Goal: Task Accomplishment & Management: Use online tool/utility

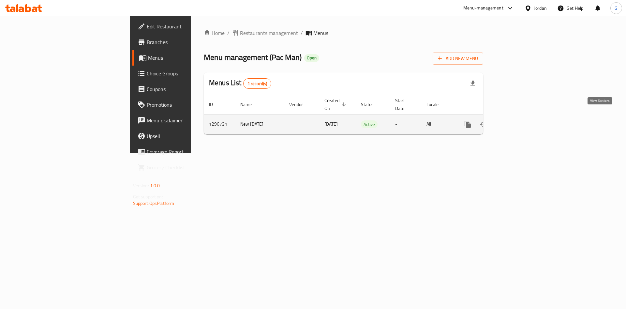
click at [518, 121] on icon "enhanced table" at bounding box center [515, 124] width 6 height 6
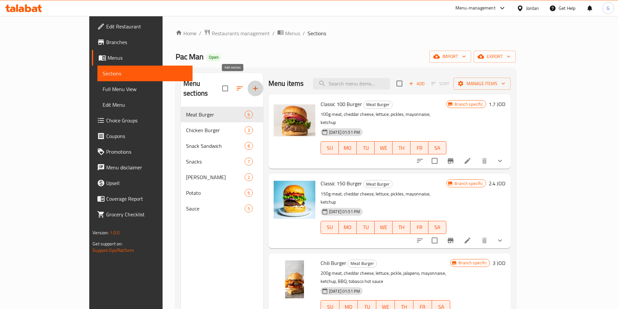
click at [252, 86] on icon "button" at bounding box center [256, 88] width 8 height 8
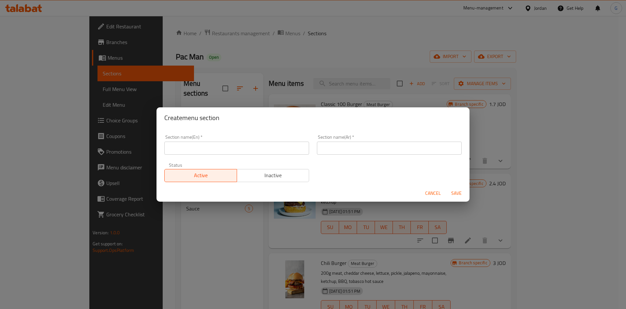
click at [248, 141] on input "text" at bounding box center [236, 147] width 145 height 13
type input "Drinks"
click at [346, 151] on input "text" at bounding box center [389, 147] width 145 height 13
type input "مشروبات"
click at [455, 196] on span "Save" at bounding box center [457, 193] width 16 height 8
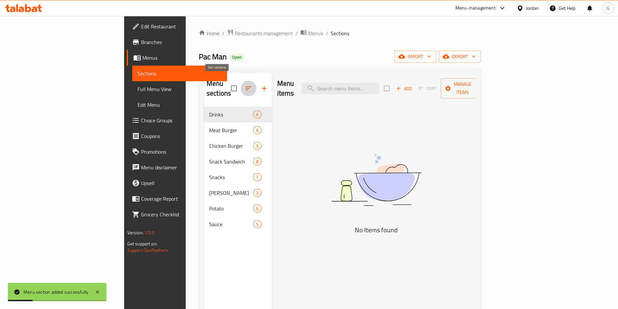
click at [245, 87] on icon "button" at bounding box center [249, 88] width 8 height 8
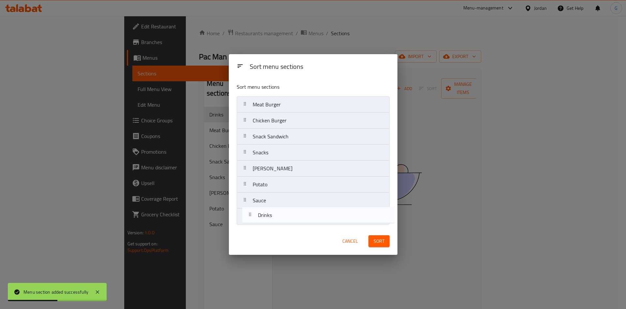
drag, startPoint x: 260, startPoint y: 105, endPoint x: 266, endPoint y: 218, distance: 113.3
click at [266, 218] on nav "Drinks Meat Burger Chicken Burger Snack Sandwich Snacks Saj Shawerma Potato Sau…" at bounding box center [313, 160] width 153 height 128
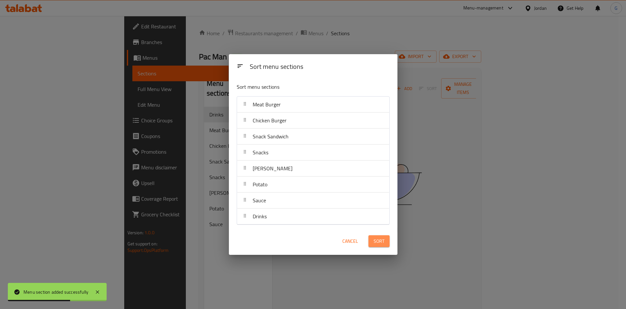
click at [377, 243] on span "Sort" at bounding box center [379, 241] width 11 height 8
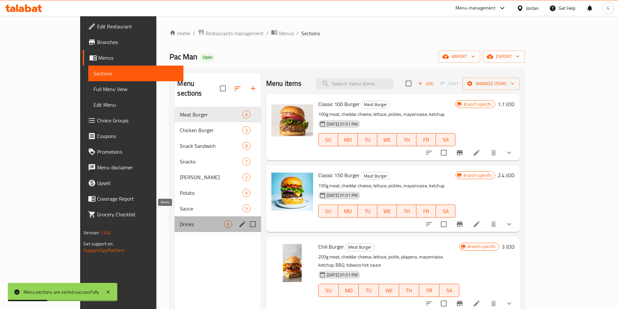
click at [180, 220] on span "Drinks" at bounding box center [202, 224] width 44 height 8
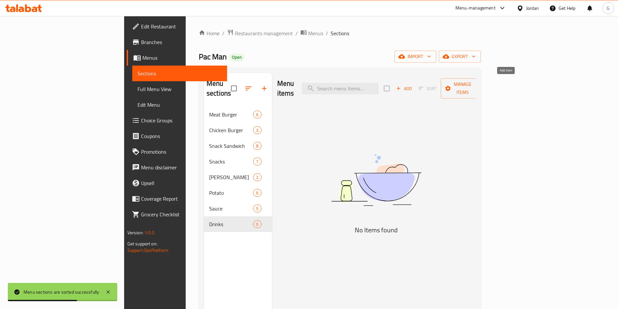
click at [413, 85] on span "Add" at bounding box center [404, 88] width 18 height 7
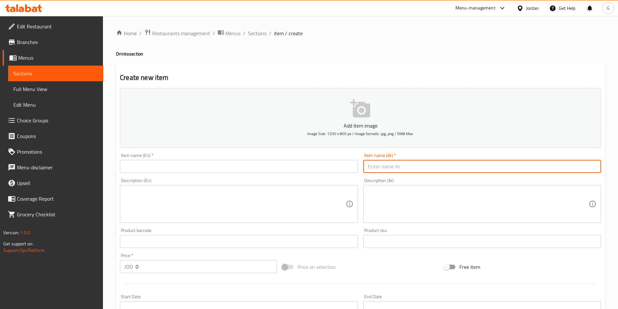
click at [402, 165] on input "text" at bounding box center [482, 166] width 238 height 13
type input "[PERSON_NAME]"
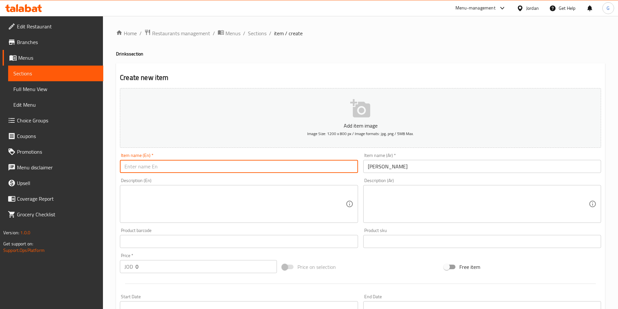
click at [314, 165] on input "text" at bounding box center [239, 166] width 238 height 13
type input "Matrix Cola"
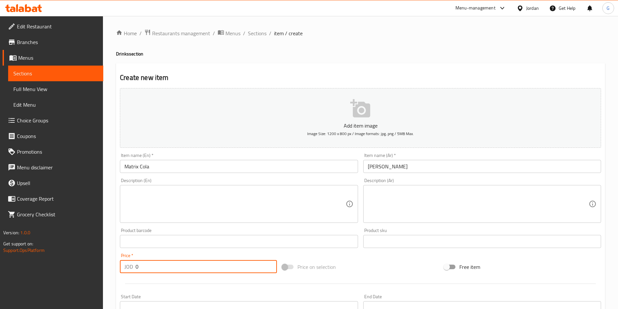
click at [166, 268] on input "0" at bounding box center [206, 266] width 141 height 13
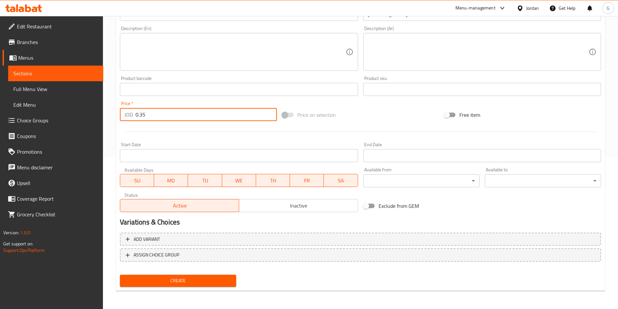
type input "0.35"
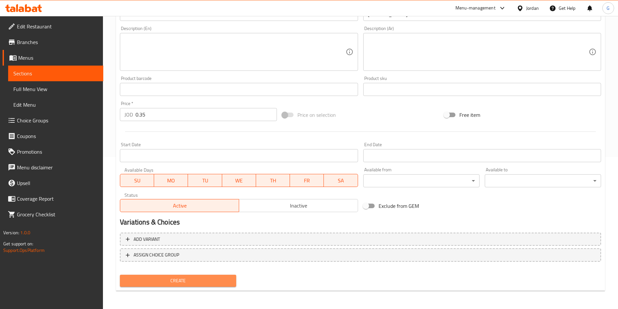
click at [199, 275] on button "Create" at bounding box center [178, 280] width 116 height 12
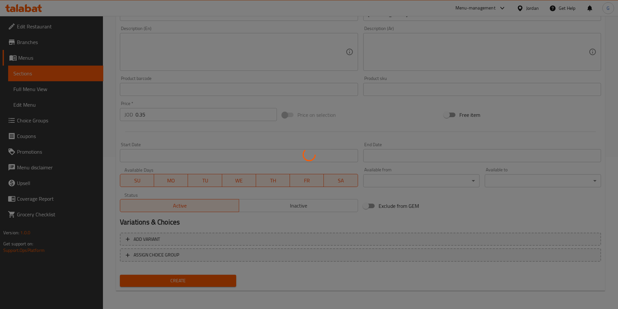
type input "0"
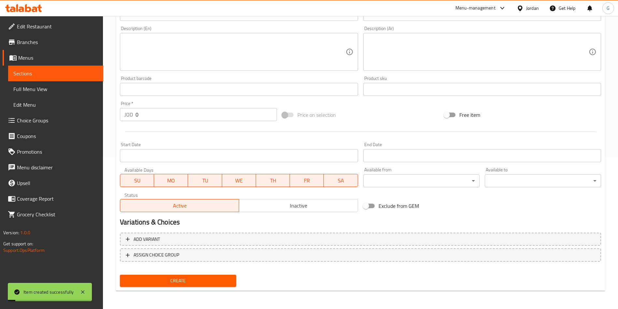
scroll to position [0, 0]
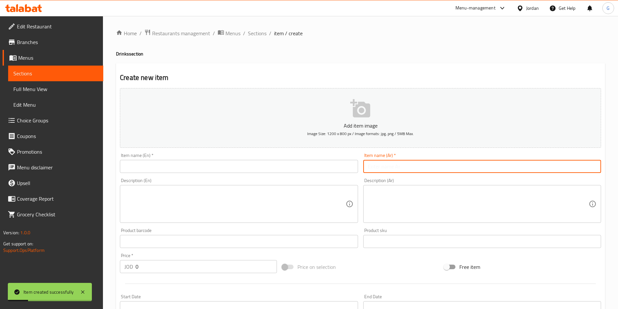
click at [391, 170] on input "text" at bounding box center [482, 166] width 238 height 13
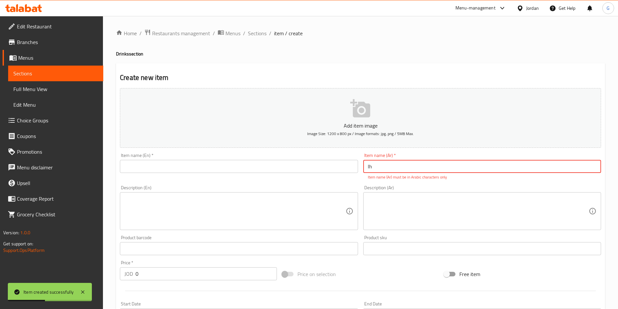
type input "l"
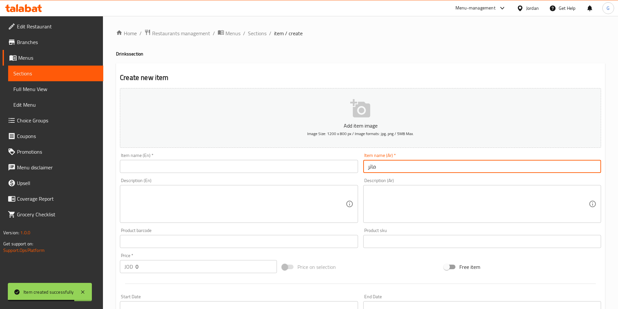
type input "[PERSON_NAME]"
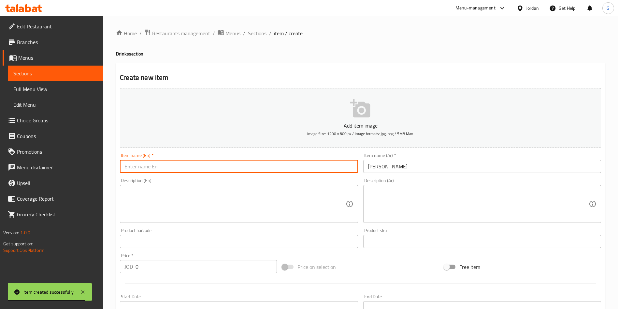
click at [291, 161] on input "text" at bounding box center [239, 166] width 238 height 13
type input "Matrix [PERSON_NAME]"
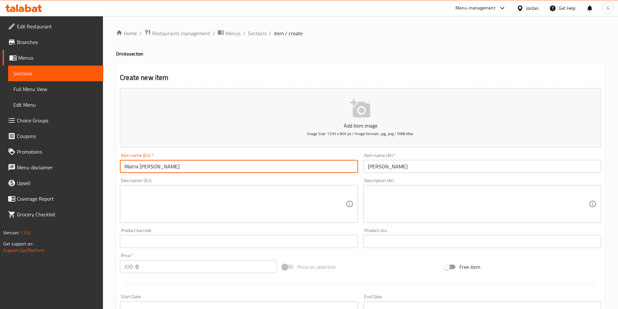
scroll to position [45, 0]
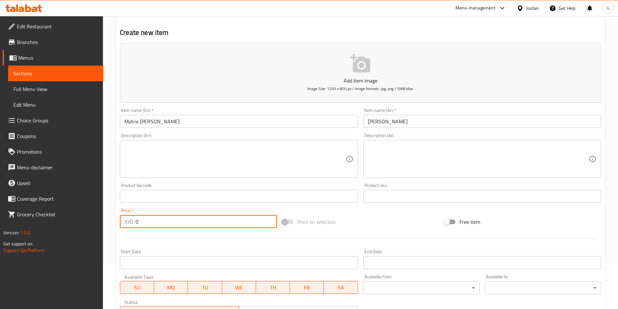
click at [234, 219] on input "0" at bounding box center [206, 221] width 141 height 13
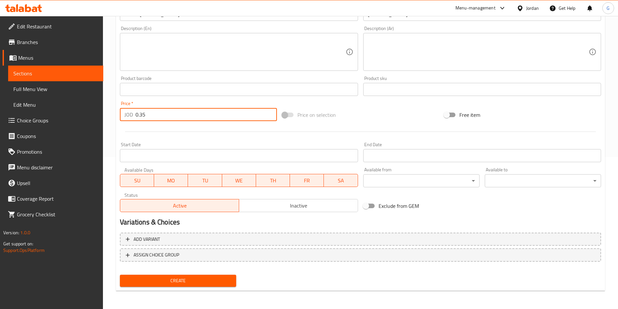
type input "0.35"
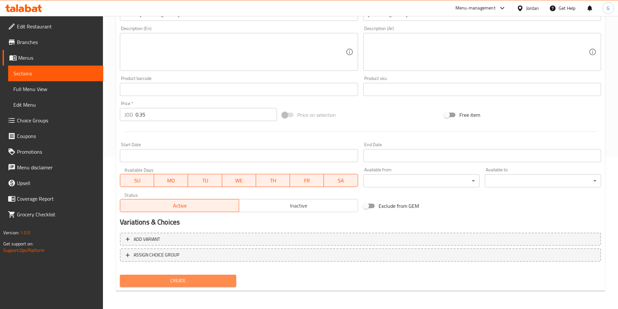
click at [233, 276] on button "Create" at bounding box center [178, 280] width 116 height 12
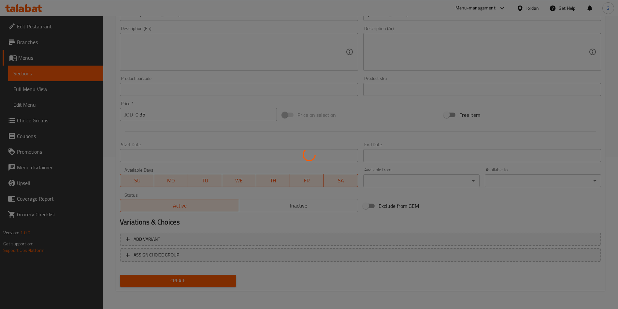
type input "0"
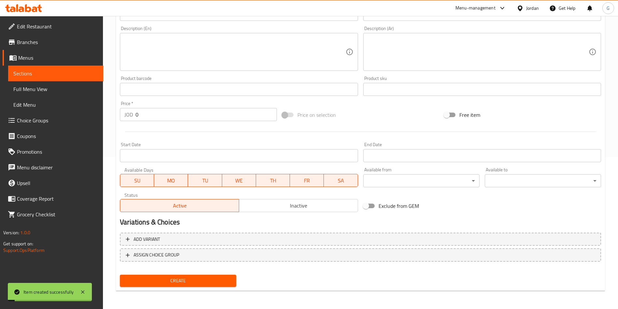
scroll to position [0, 0]
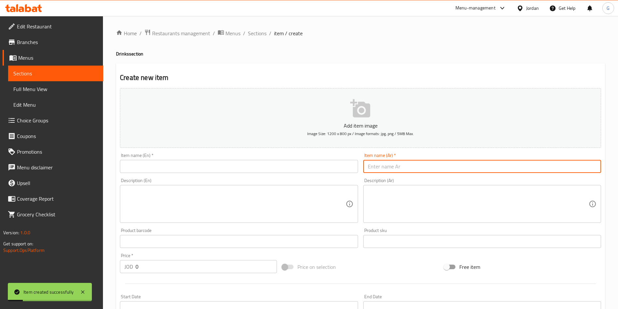
click at [406, 169] on input "text" at bounding box center [482, 166] width 238 height 13
type input "ماتركس سفن اب"
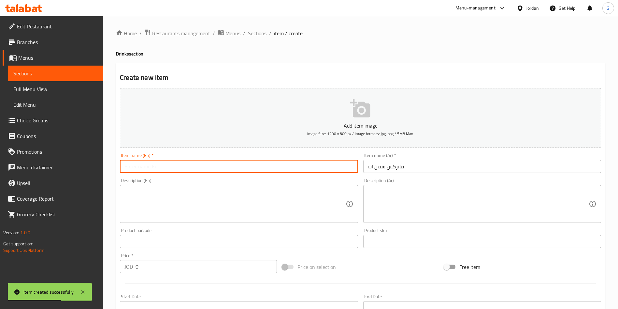
click at [300, 163] on input "text" at bounding box center [239, 166] width 238 height 13
type input "Matrix 7 up"
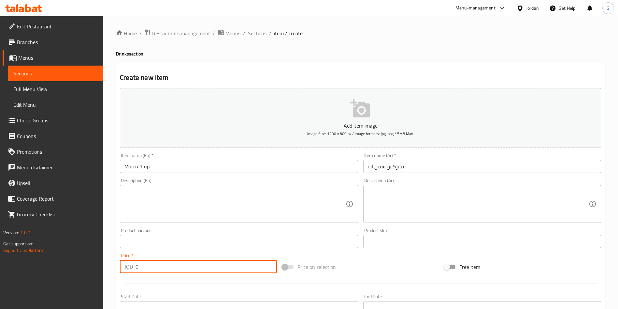
click at [189, 269] on input "0" at bounding box center [206, 266] width 141 height 13
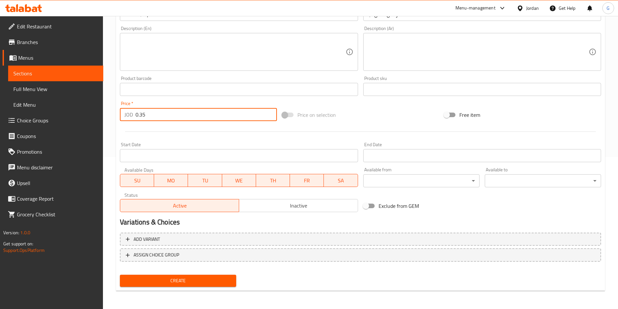
type input "0.35"
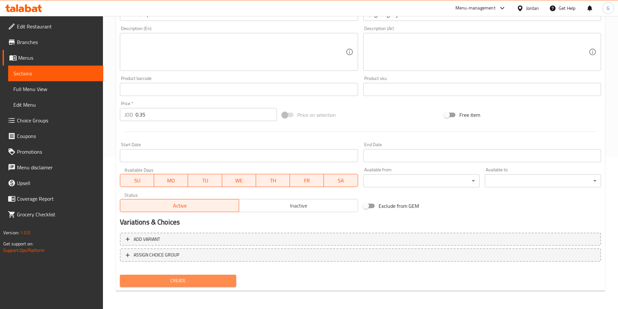
click at [220, 279] on span "Create" at bounding box center [178, 280] width 106 height 8
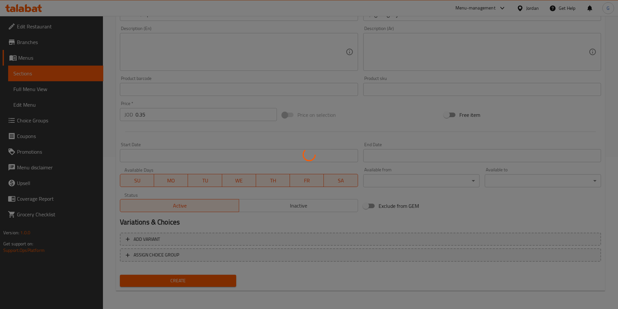
type input "0"
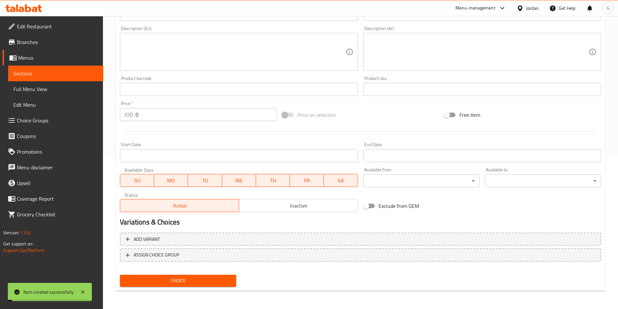
scroll to position [0, 0]
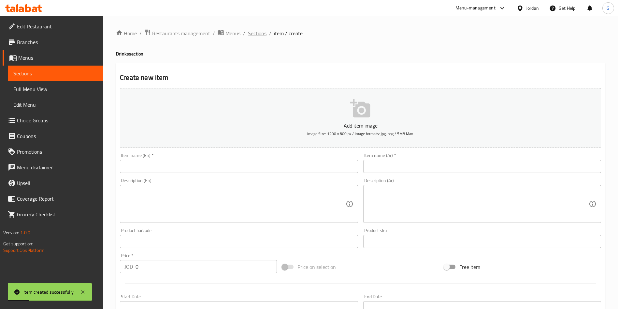
click at [253, 37] on span "Sections" at bounding box center [257, 33] width 19 height 8
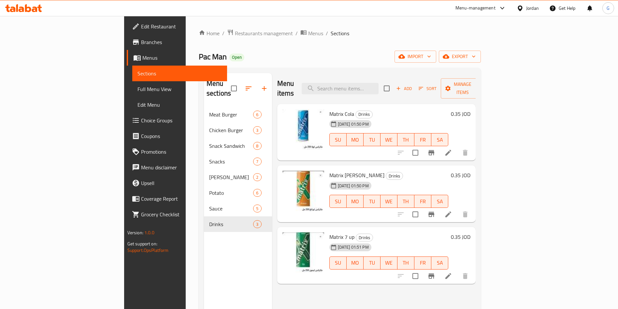
click at [35, 8] on icon at bounding box center [23, 8] width 37 height 8
